Goal: Book appointment/travel/reservation

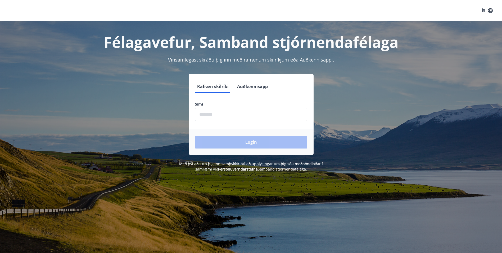
click at [219, 116] on input "phone" at bounding box center [251, 114] width 112 height 13
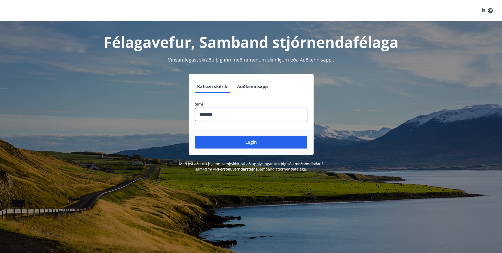
type input "********"
click at [195, 136] on button "Login" at bounding box center [251, 142] width 112 height 13
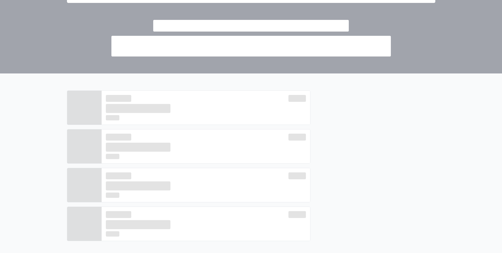
scroll to position [79, 0]
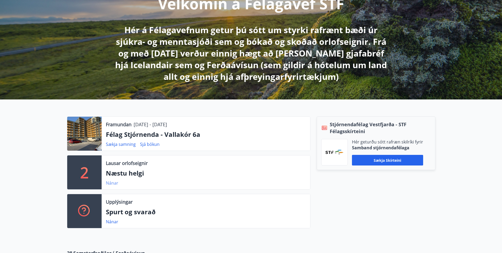
click at [113, 182] on link "Nánar" at bounding box center [112, 183] width 12 height 6
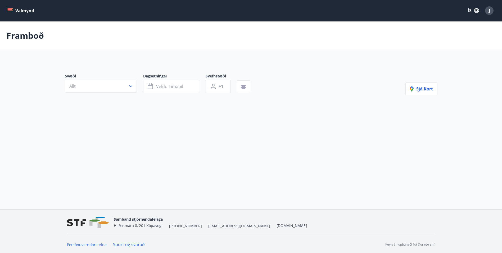
type input "*"
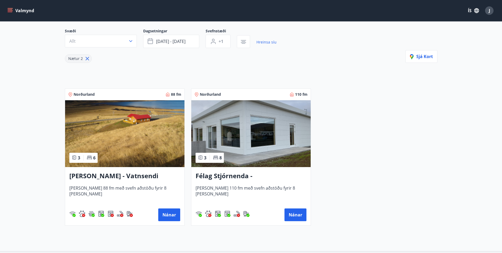
scroll to position [53, 0]
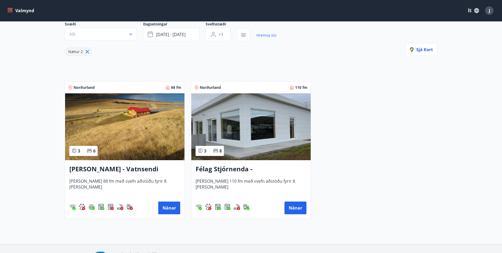
click at [11, 9] on icon "menu" at bounding box center [10, 9] width 5 height 1
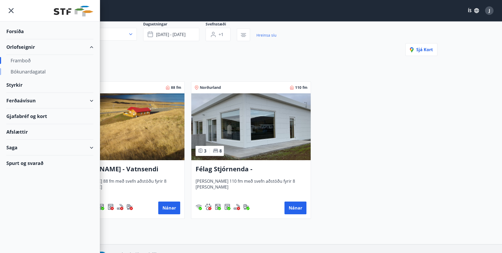
click at [23, 71] on div "Bókunardagatal" at bounding box center [50, 71] width 79 height 11
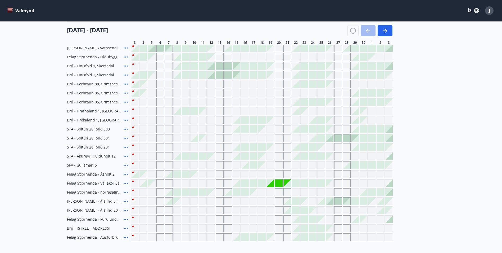
scroll to position [20, 0]
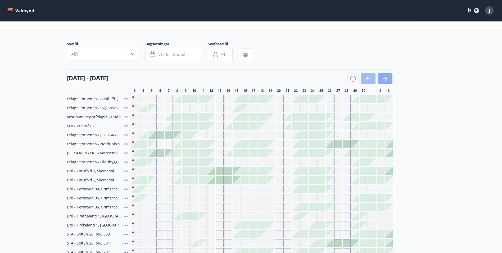
click at [387, 77] on icon "button" at bounding box center [385, 78] width 6 height 6
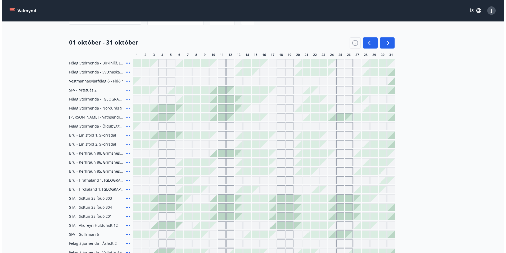
scroll to position [47, 0]
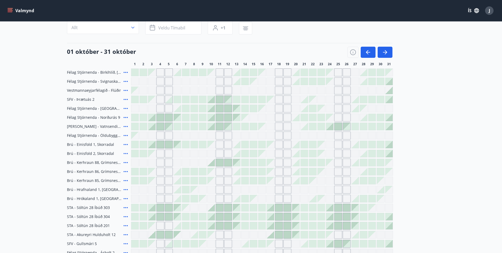
click at [126, 117] on icon at bounding box center [126, 117] width 6 height 6
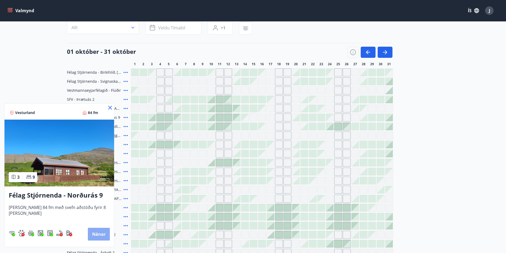
click at [93, 234] on button "Nánar" at bounding box center [99, 234] width 22 height 13
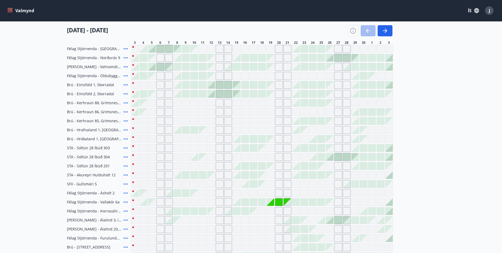
scroll to position [107, 0]
click at [382, 32] on icon "button" at bounding box center [385, 31] width 6 height 6
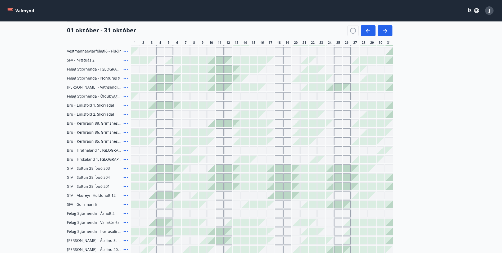
scroll to position [0, 0]
